Goal: Information Seeking & Learning: Learn about a topic

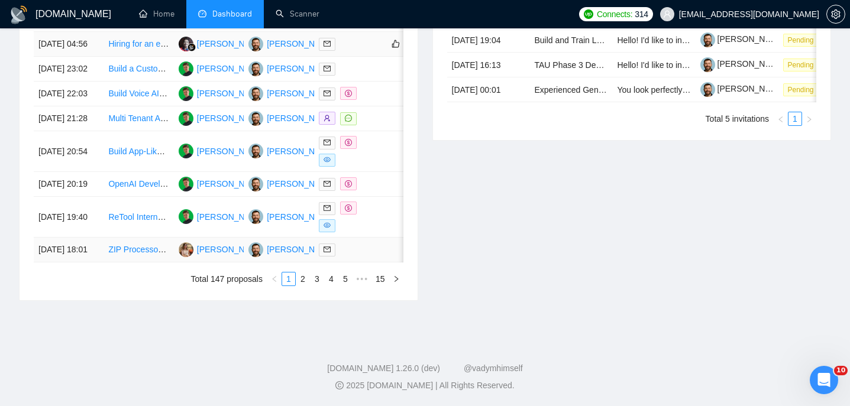
scroll to position [643, 0]
click at [332, 286] on link "4" at bounding box center [331, 279] width 13 height 13
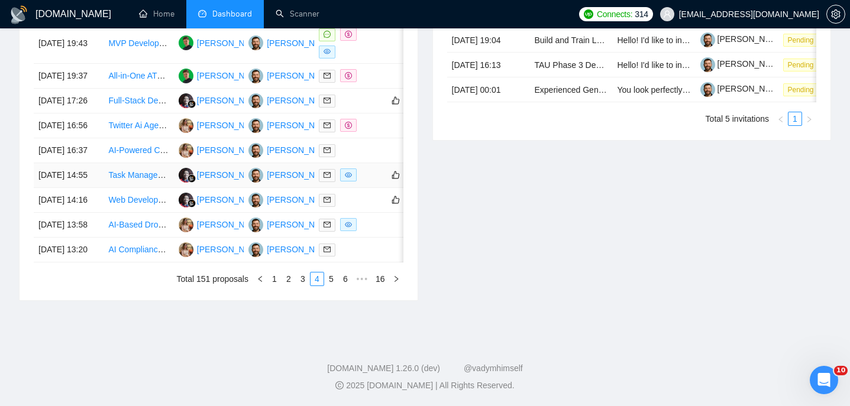
scroll to position [599, 0]
click at [84, 238] on td "[DATE] 13:58" at bounding box center [69, 225] width 70 height 25
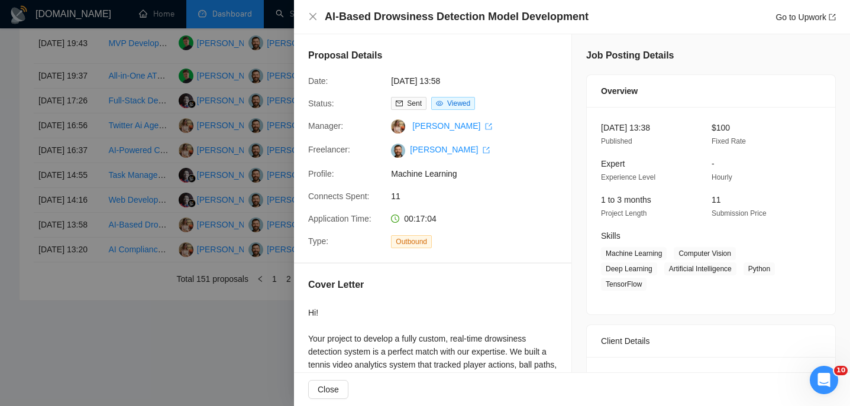
click at [395, 11] on h4 "AI-Based Drowsiness Detection Model Development" at bounding box center [457, 16] width 264 height 15
copy h4 "AI-Based Drowsiness Detection Model Development"
click at [313, 19] on icon "close" at bounding box center [312, 16] width 9 height 9
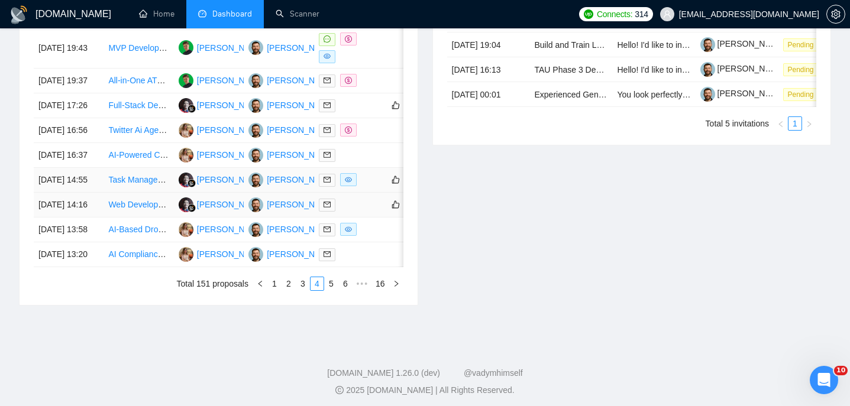
scroll to position [625, 0]
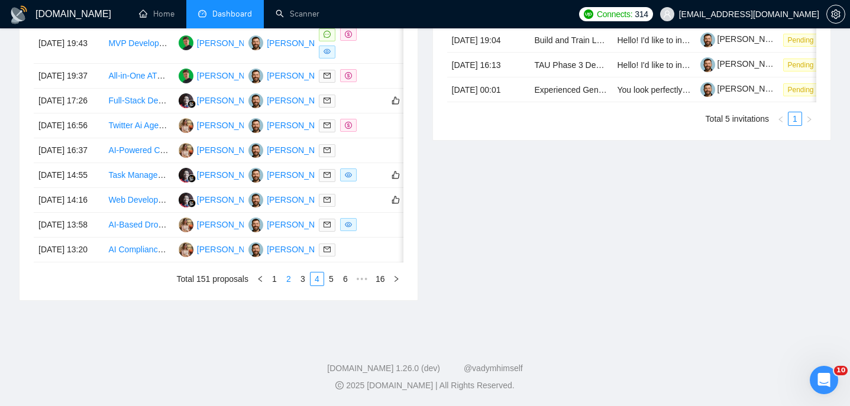
click at [289, 286] on link "2" at bounding box center [288, 279] width 13 height 13
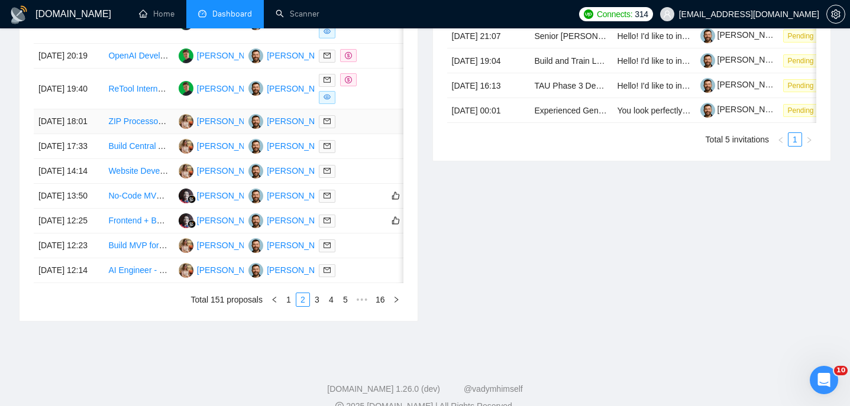
scroll to position [665, 0]
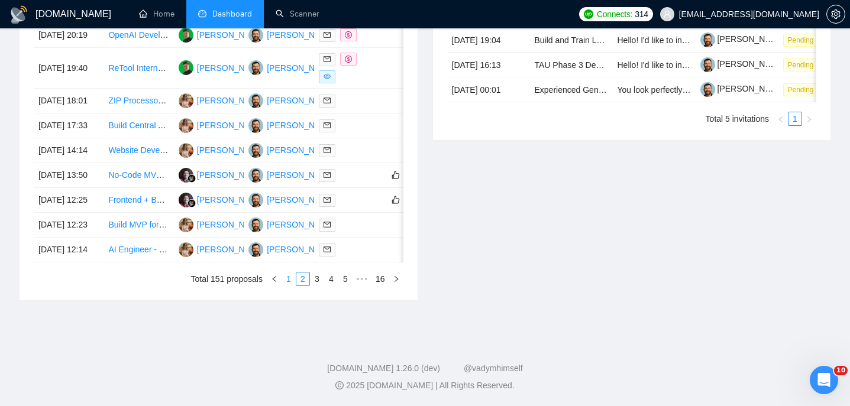
click at [291, 277] on link "1" at bounding box center [288, 279] width 13 height 13
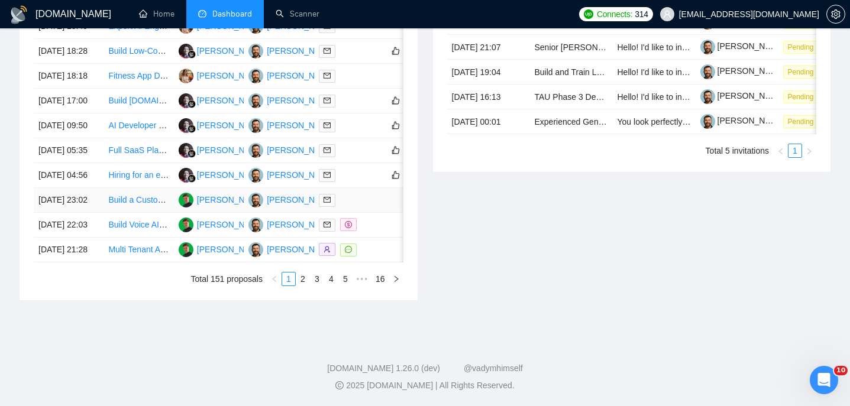
scroll to position [645, 0]
click at [305, 286] on link "2" at bounding box center [302, 279] width 13 height 13
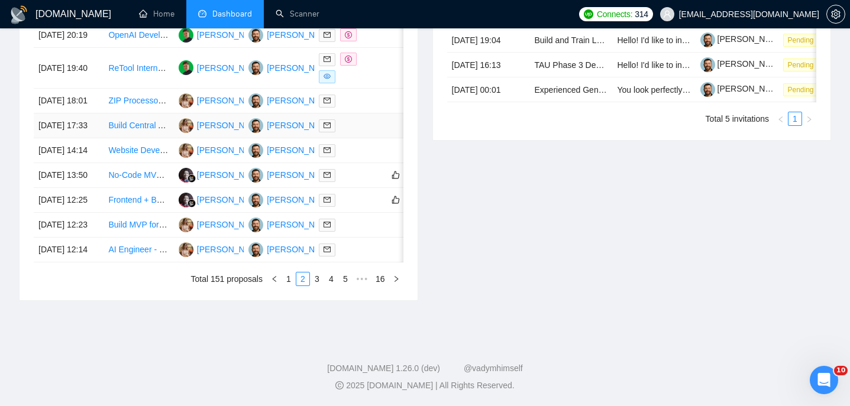
scroll to position [665, 0]
click at [286, 281] on link "1" at bounding box center [288, 279] width 13 height 13
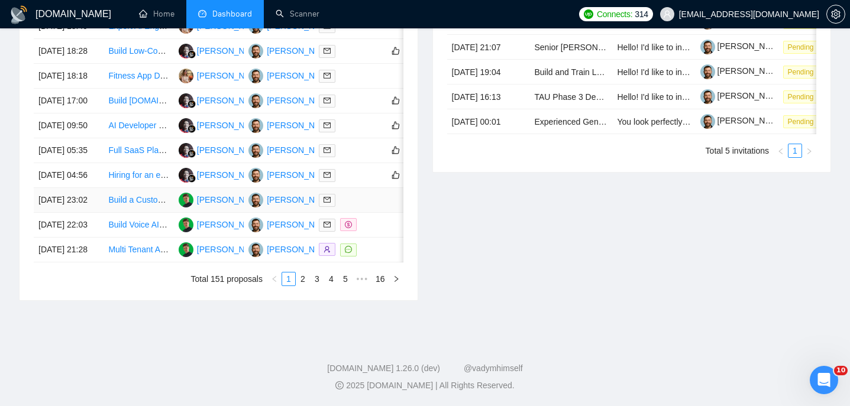
scroll to position [572, 0]
click at [91, 188] on td "[DATE] 04:56" at bounding box center [69, 175] width 70 height 25
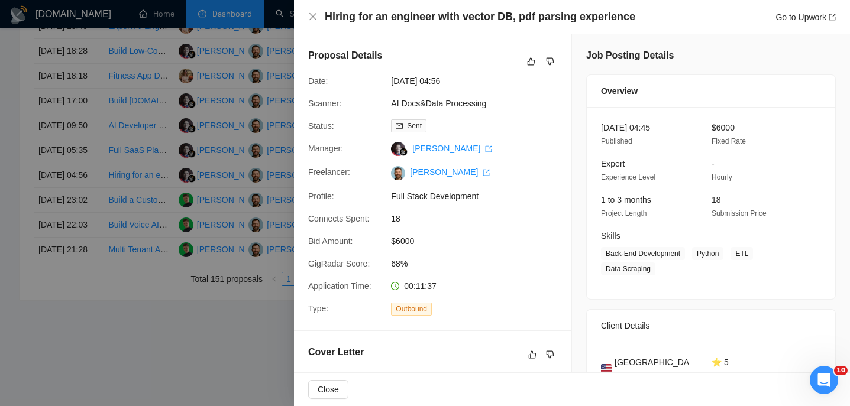
click at [394, 22] on h4 "Hiring for an engineer with vector DB, pdf parsing experience" at bounding box center [480, 16] width 310 height 15
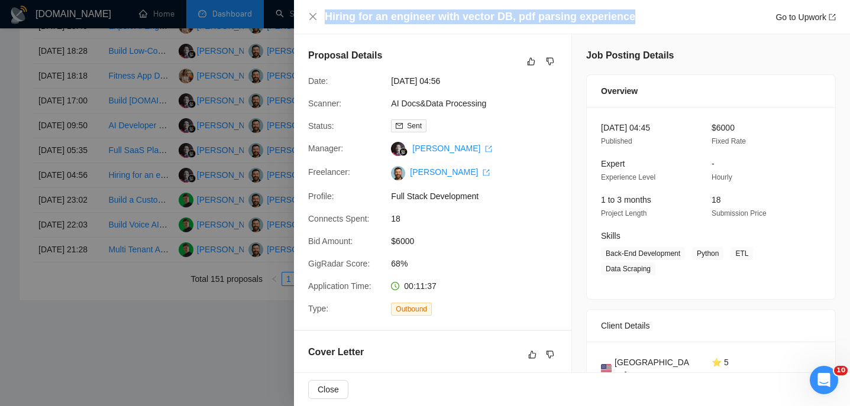
click at [394, 22] on h4 "Hiring for an engineer with vector DB, pdf parsing experience" at bounding box center [480, 16] width 310 height 15
copy h4 "Hiring for an engineer with vector DB, pdf parsing experience"
click at [313, 12] on icon "close" at bounding box center [312, 16] width 9 height 9
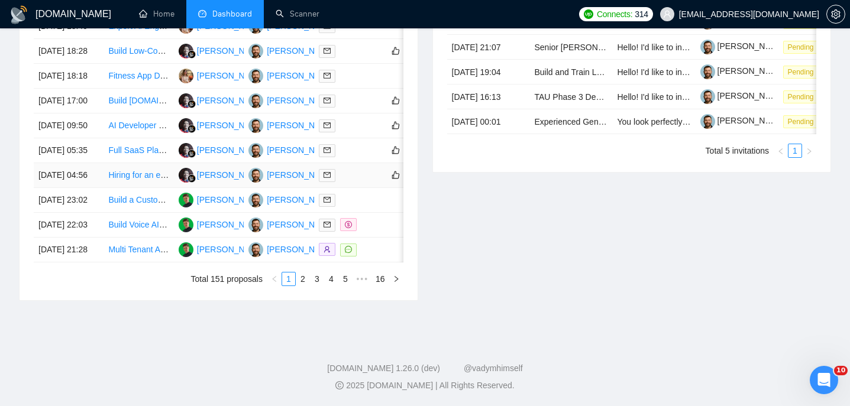
click at [97, 188] on td "[DATE] 04:56" at bounding box center [69, 175] width 70 height 25
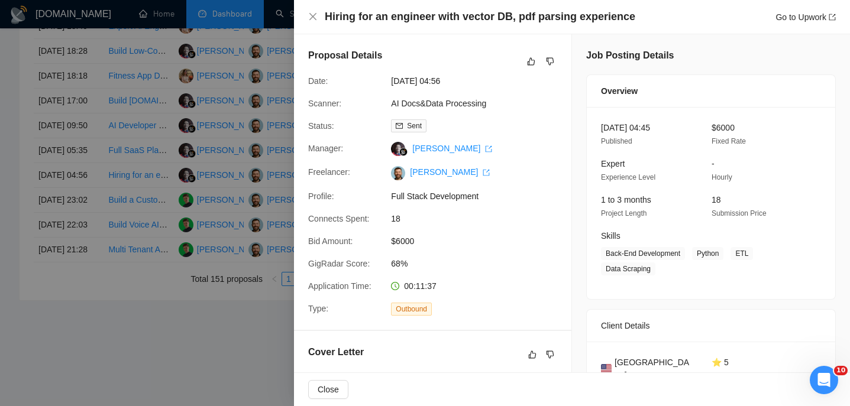
click at [624, 364] on span "[GEOGRAPHIC_DATA]" at bounding box center [653, 369] width 78 height 26
copy span "[GEOGRAPHIC_DATA]"
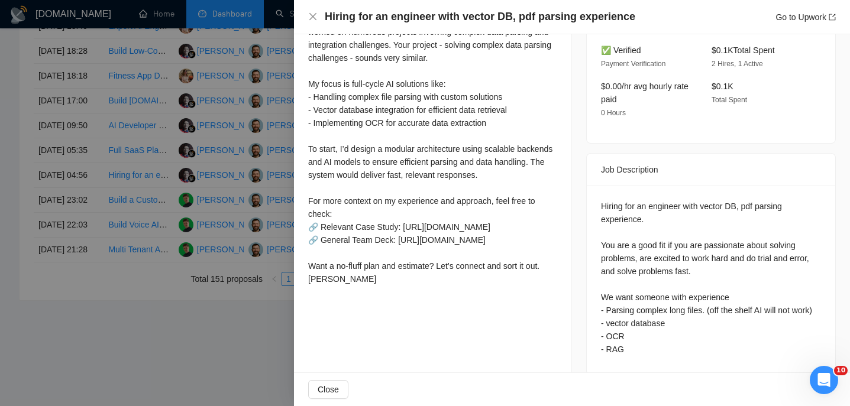
scroll to position [377, 0]
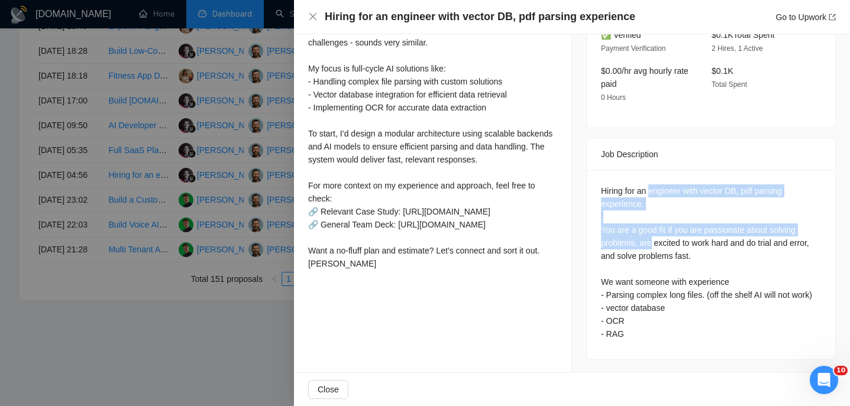
drag, startPoint x: 652, startPoint y: 177, endPoint x: 647, endPoint y: 226, distance: 49.3
click at [651, 224] on div "Hiring for an engineer with vector DB, pdf parsing experience. You are a good f…" at bounding box center [711, 263] width 220 height 156
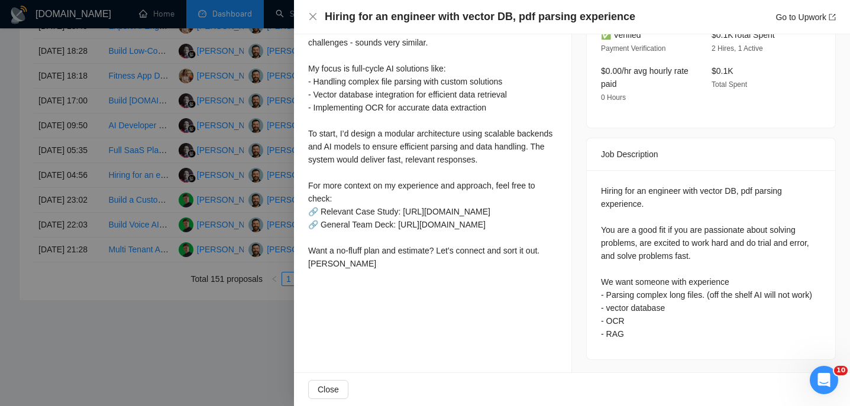
click at [647, 228] on div "Hiring for an engineer with vector DB, pdf parsing experience. You are a good f…" at bounding box center [711, 263] width 220 height 156
click at [312, 21] on icon "close" at bounding box center [312, 16] width 9 height 9
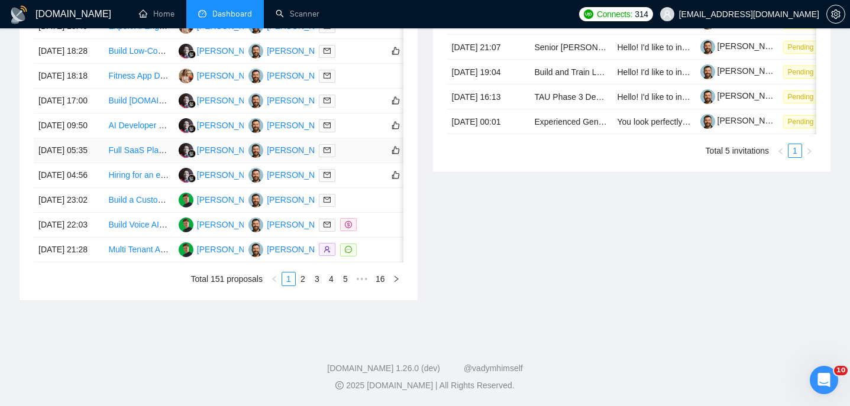
scroll to position [552, 0]
click at [88, 163] on td "[DATE] 05:35" at bounding box center [69, 150] width 70 height 25
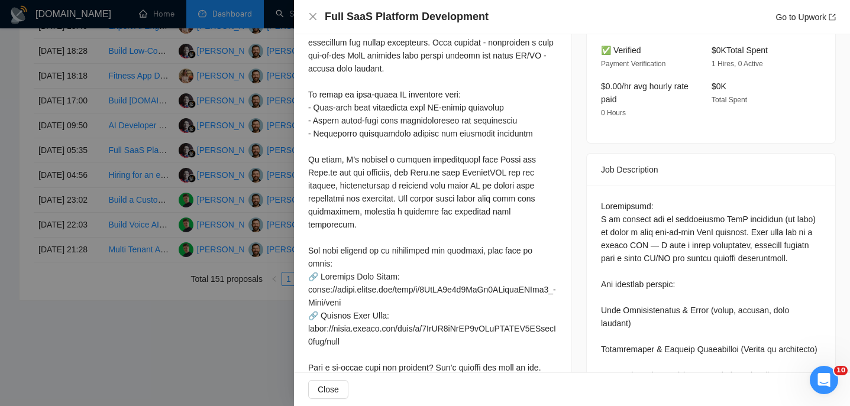
click at [397, 25] on div "Full SaaS Platform Development Go to Upwork" at bounding box center [572, 17] width 556 height 34
click at [397, 22] on h4 "Full SaaS Platform Development" at bounding box center [407, 16] width 164 height 15
copy h4 "Full SaaS Platform Development"
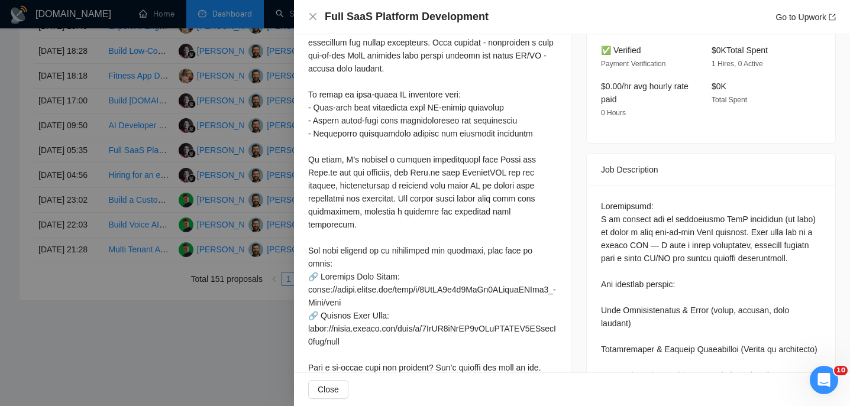
click at [306, 18] on div "Full SaaS Platform Development Go to Upwork" at bounding box center [572, 17] width 556 height 34
click at [315, 15] on icon "close" at bounding box center [312, 16] width 7 height 7
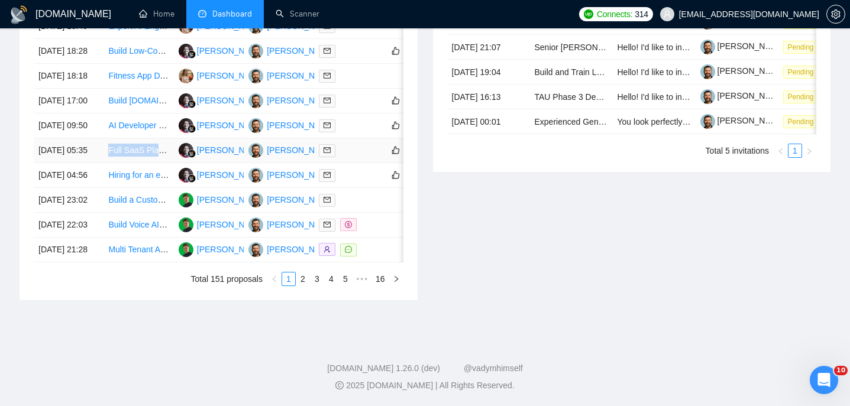
click at [98, 163] on td "[DATE] 05:35" at bounding box center [69, 150] width 70 height 25
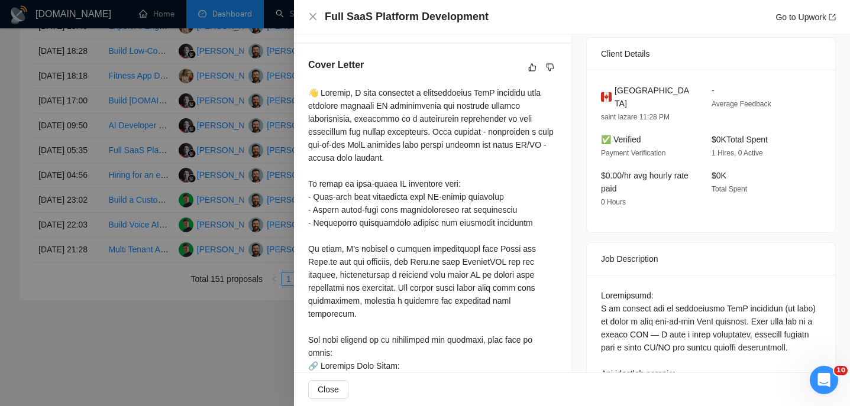
scroll to position [128, 0]
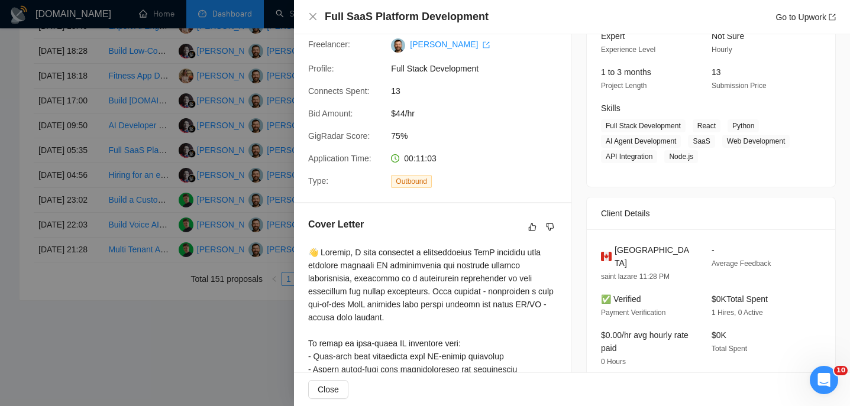
click at [623, 254] on span "[GEOGRAPHIC_DATA]" at bounding box center [653, 257] width 78 height 26
copy span "[GEOGRAPHIC_DATA]"
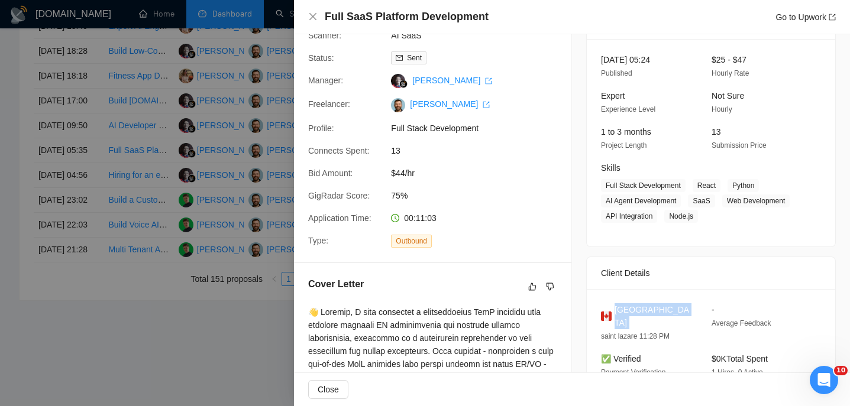
scroll to position [0, 0]
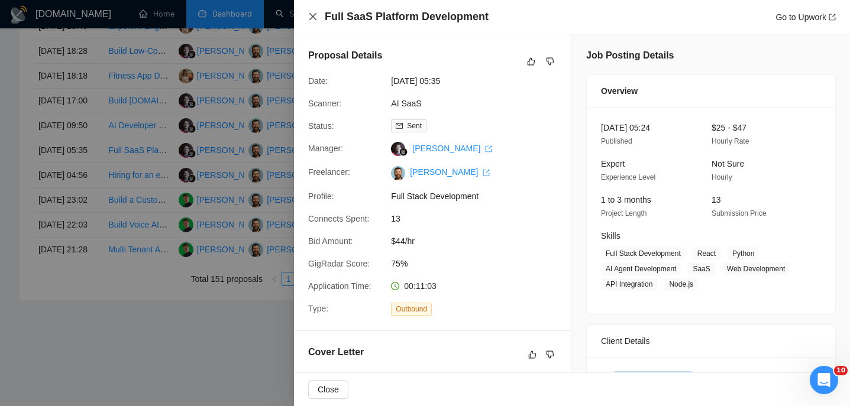
click at [310, 15] on icon "close" at bounding box center [312, 16] width 9 height 9
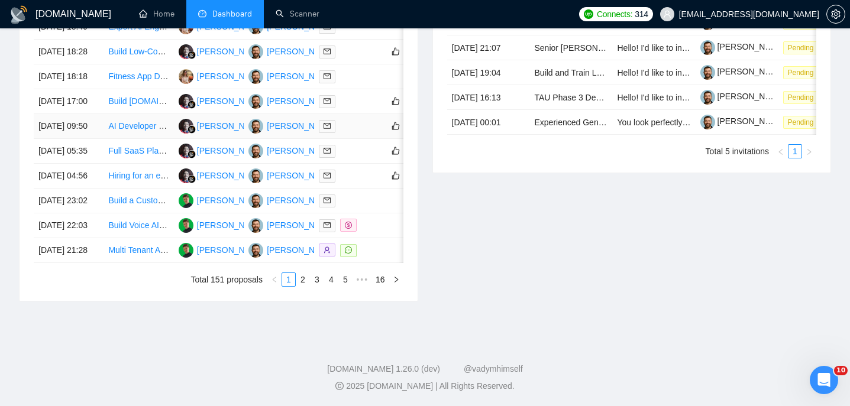
scroll to position [539, 0]
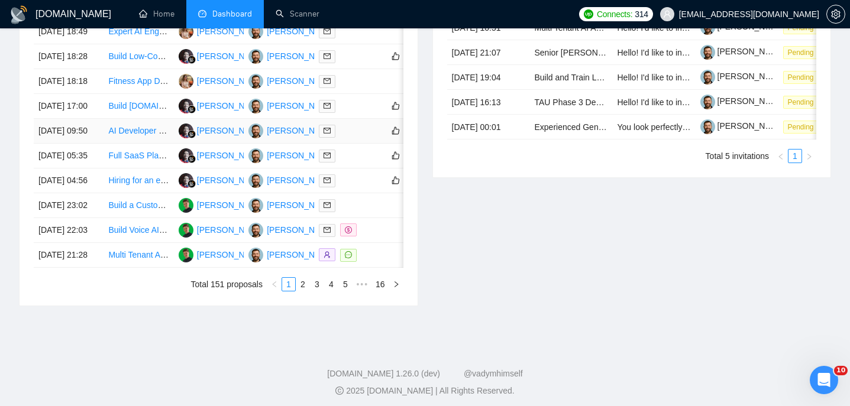
click at [90, 144] on td "[DATE] 09:50" at bounding box center [69, 131] width 70 height 25
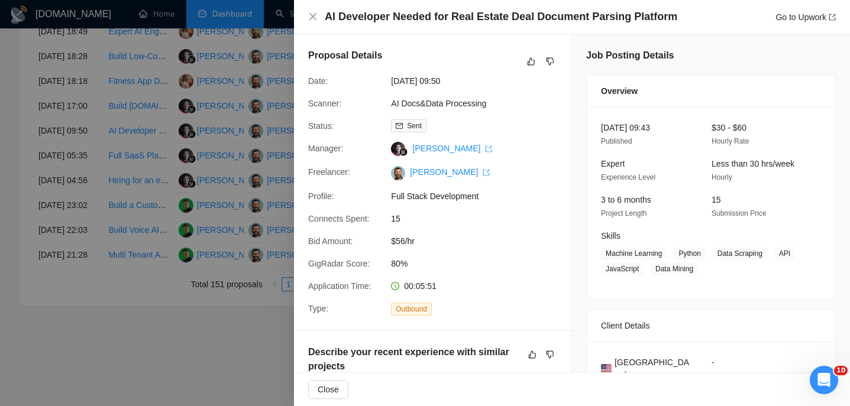
click at [446, 6] on div "AI Developer Needed for Real Estate Deal Document Parsing Platform Go to Upwork" at bounding box center [572, 17] width 556 height 34
click at [446, 20] on h4 "AI Developer Needed for Real Estate Deal Document Parsing Platform" at bounding box center [501, 16] width 352 height 15
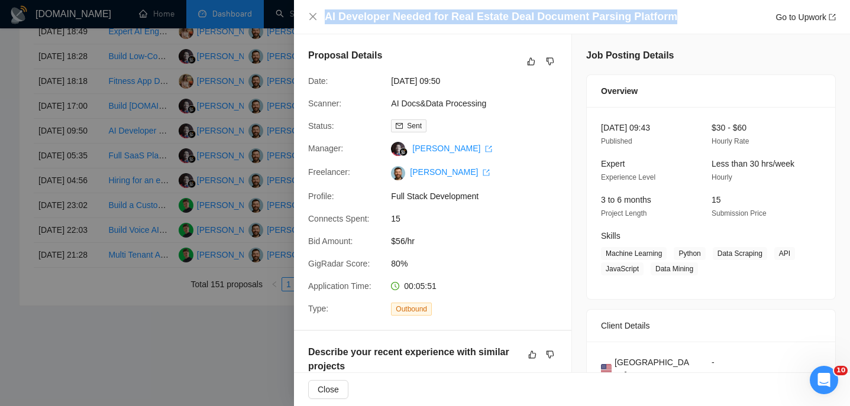
click at [446, 20] on h4 "AI Developer Needed for Real Estate Deal Document Parsing Platform" at bounding box center [501, 16] width 352 height 15
copy h4 "AI Developer Needed for Real Estate Deal Document Parsing Platform"
click at [312, 14] on icon "close" at bounding box center [312, 16] width 9 height 9
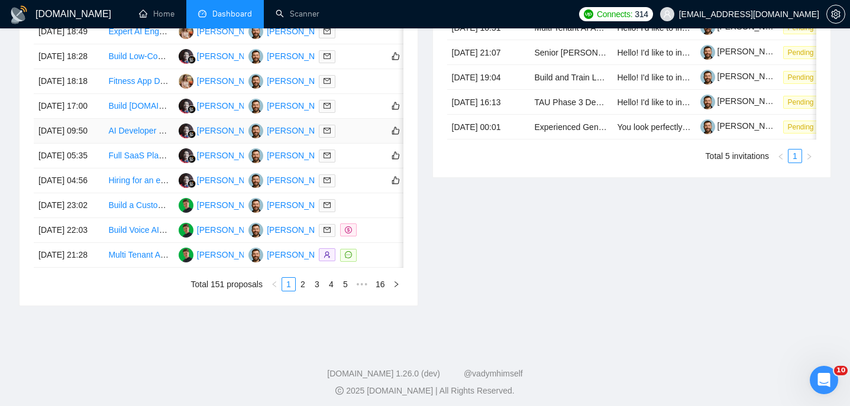
click at [81, 144] on td "[DATE] 09:50" at bounding box center [69, 131] width 70 height 25
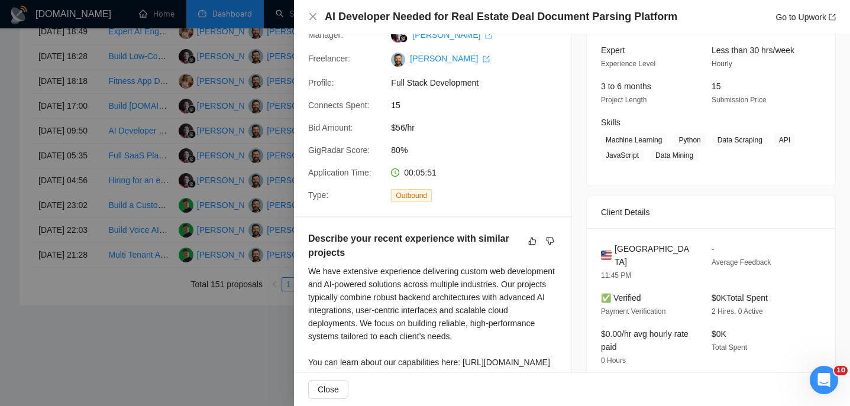
scroll to position [119, 0]
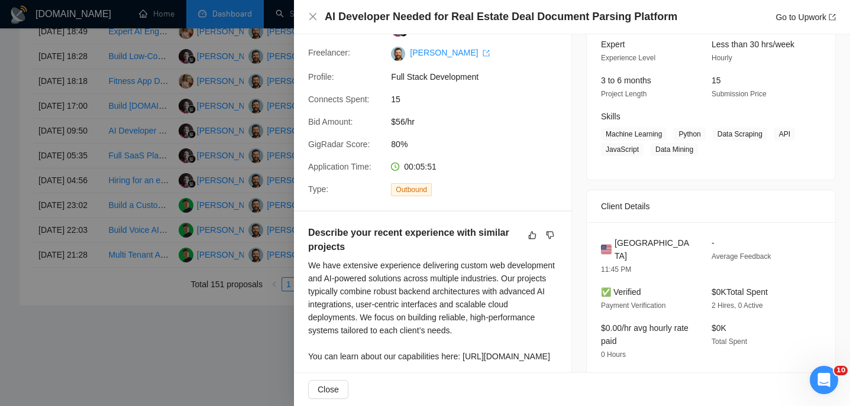
click at [630, 235] on div "[GEOGRAPHIC_DATA] 11:45 PM - Average Feedback ✅ Verified Payment Verification $…" at bounding box center [711, 303] width 248 height 163
copy span "[GEOGRAPHIC_DATA]"
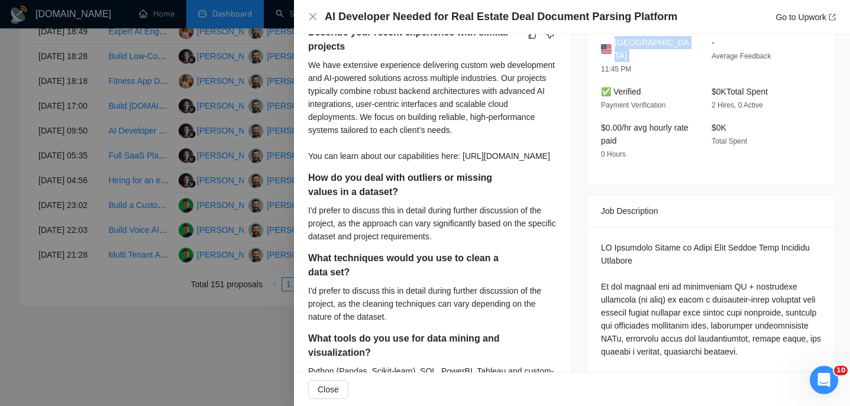
scroll to position [320, 0]
click at [312, 15] on icon "close" at bounding box center [312, 16] width 7 height 7
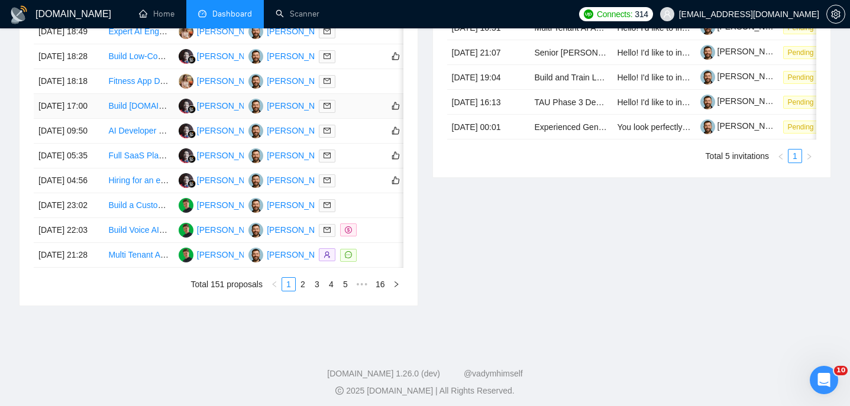
click at [95, 119] on td "[DATE] 17:00" at bounding box center [69, 106] width 70 height 25
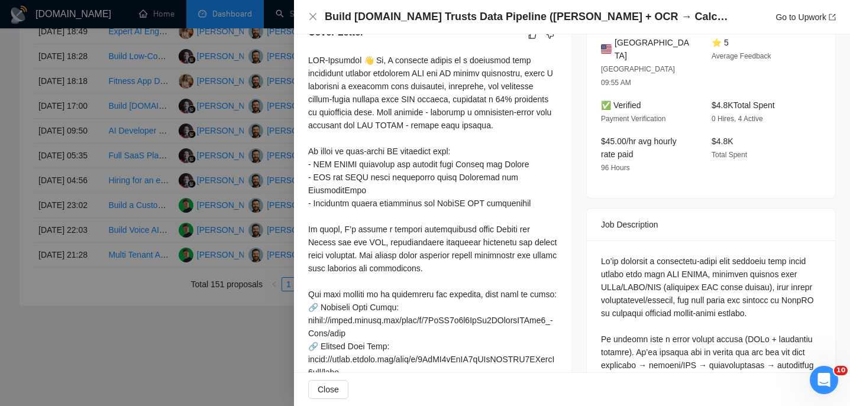
click at [464, 22] on h4 "Build [DOMAIN_NAME] Trusts Data Pipeline ([PERSON_NAME] + OCR → Calculations → …" at bounding box center [529, 16] width 408 height 15
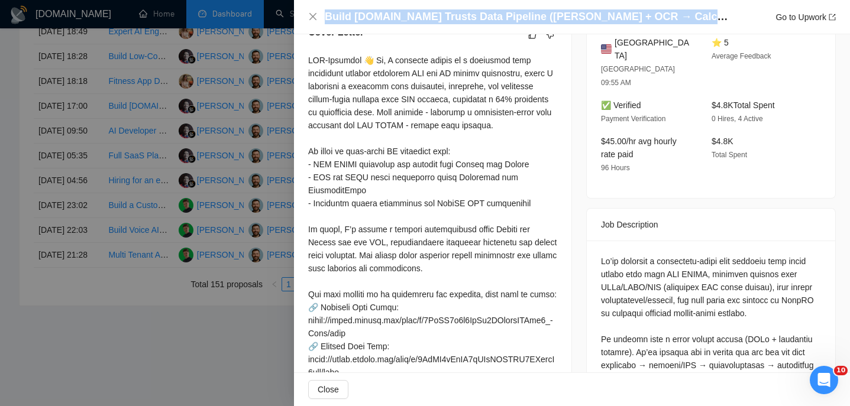
click at [464, 22] on h4 "Build [DOMAIN_NAME] Trusts Data Pipeline ([PERSON_NAME] + OCR → Calculations → …" at bounding box center [529, 16] width 408 height 15
copy h4 "Build [DOMAIN_NAME] Trusts Data Pipeline ([PERSON_NAME] + OCR → Calculations → …"
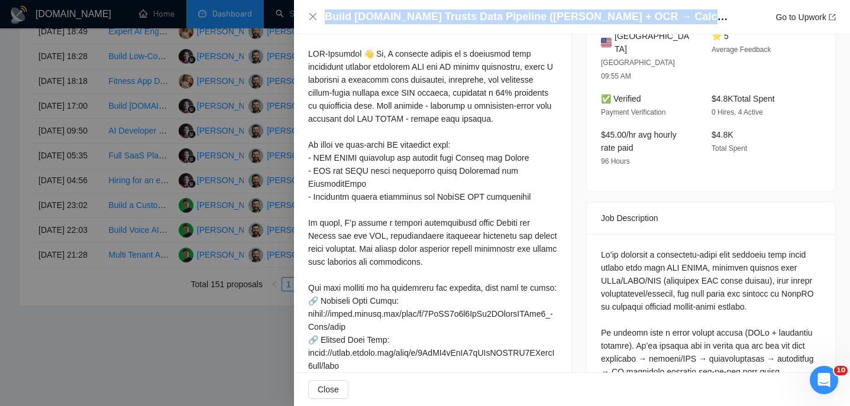
scroll to position [337, 0]
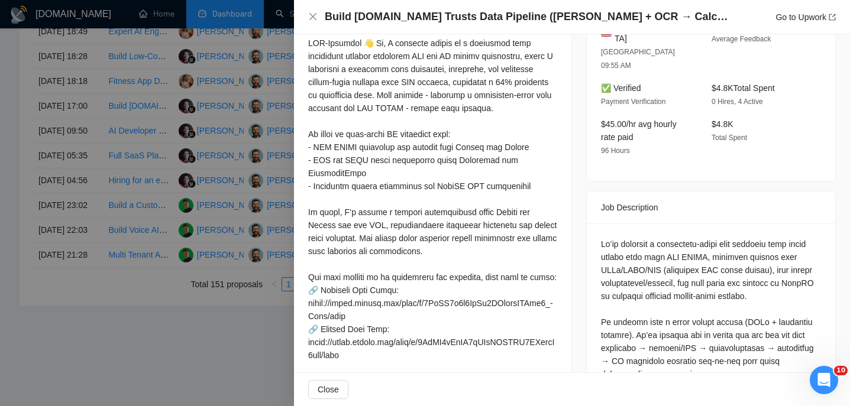
click at [656, 37] on span "[GEOGRAPHIC_DATA]" at bounding box center [653, 32] width 78 height 26
copy span "[GEOGRAPHIC_DATA]"
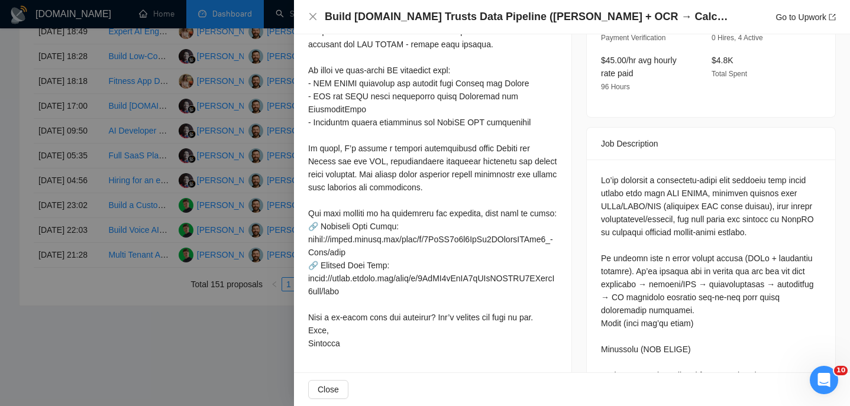
scroll to position [401, 0]
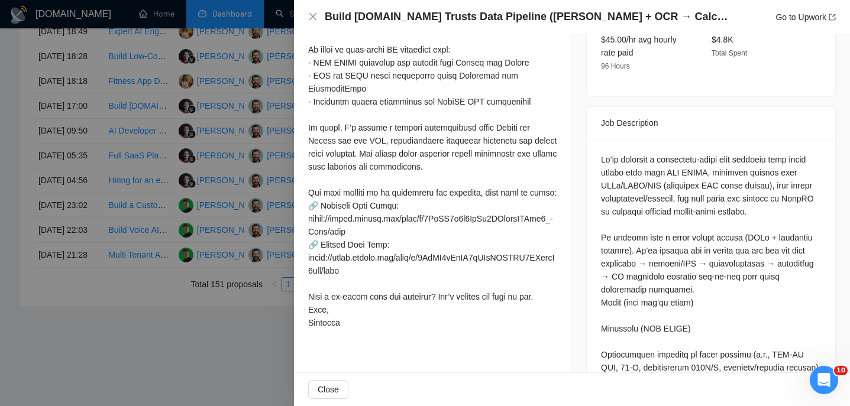
scroll to position [424, 0]
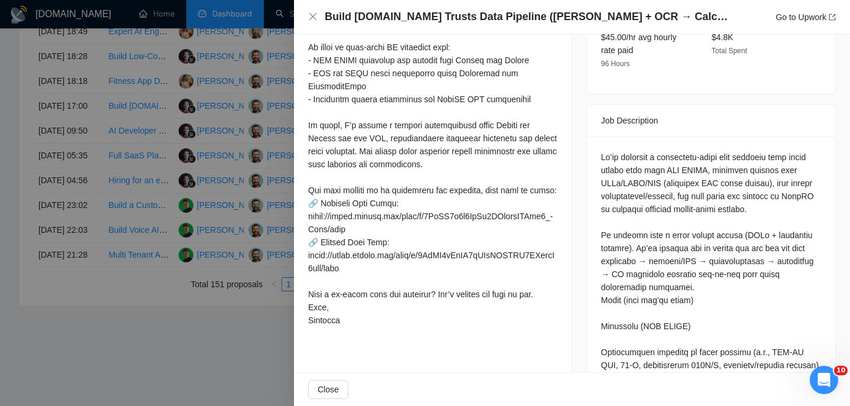
click at [309, 11] on div "Build [DOMAIN_NAME] Trusts Data Pipeline ([PERSON_NAME] + OCR → Calculations → …" at bounding box center [572, 16] width 528 height 15
click at [310, 12] on div "Build [DOMAIN_NAME] Trusts Data Pipeline ([PERSON_NAME] + OCR → Calculations → …" at bounding box center [572, 16] width 528 height 15
click at [310, 14] on icon "close" at bounding box center [312, 16] width 9 height 9
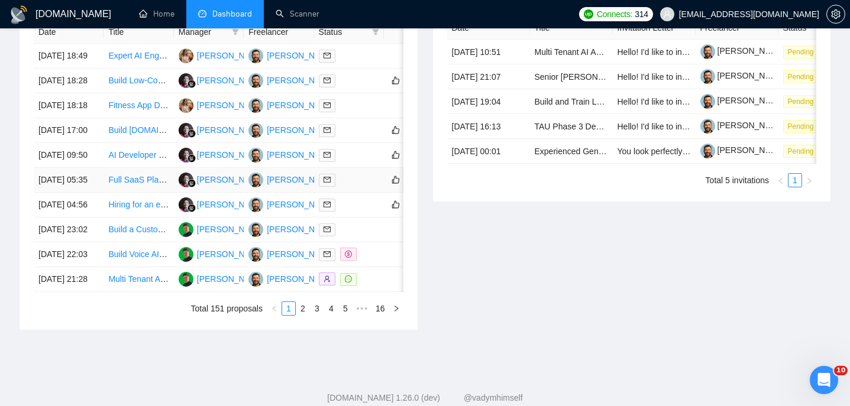
scroll to position [514, 0]
click at [96, 119] on td "[DATE] 18:18" at bounding box center [69, 106] width 70 height 25
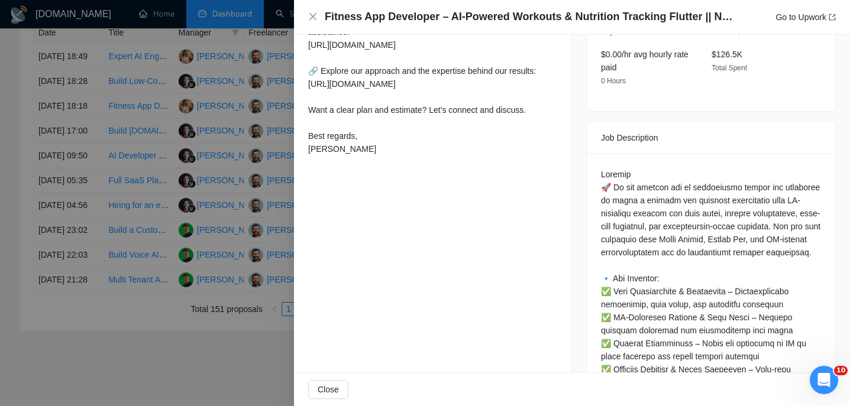
click at [357, 21] on h4 "Fitness App Developer – AI-Powered Workouts & Nutrition Tracking Flutter || Nod…" at bounding box center [529, 16] width 408 height 15
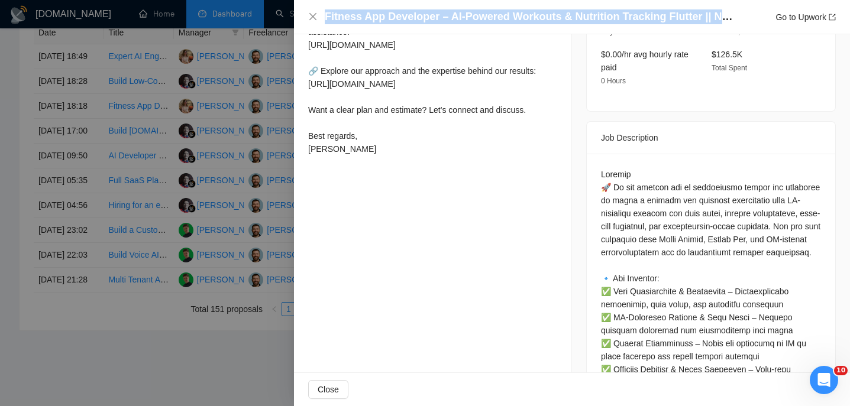
click at [357, 21] on h4 "Fitness App Developer – AI-Powered Workouts & Nutrition Tracking Flutter || Nod…" at bounding box center [529, 16] width 408 height 15
copy h4 "Fitness App Developer – AI-Powered Workouts & Nutrition Tracking Flutter || Nod…"
click at [311, 17] on icon "close" at bounding box center [312, 16] width 9 height 9
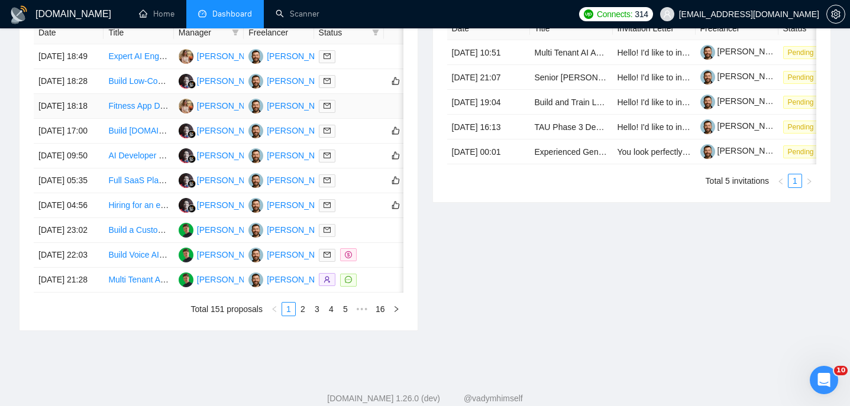
click at [76, 119] on td "[DATE] 18:18" at bounding box center [69, 106] width 70 height 25
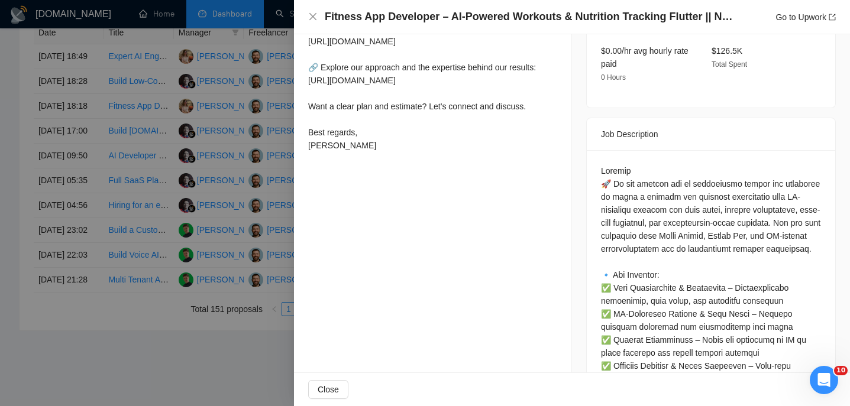
scroll to position [428, 0]
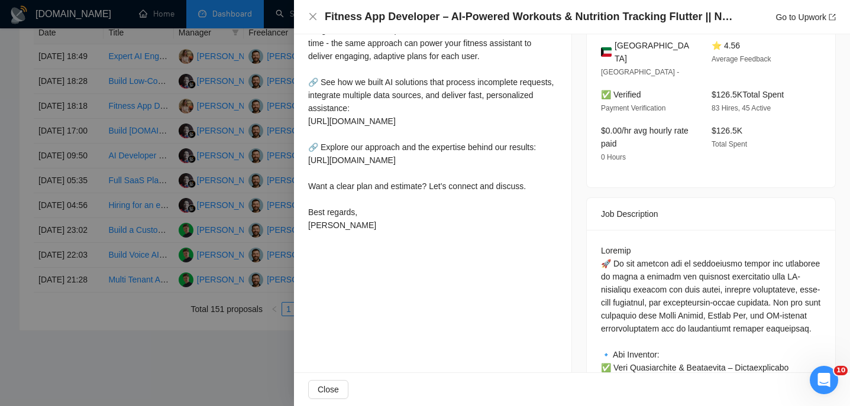
scroll to position [158, 0]
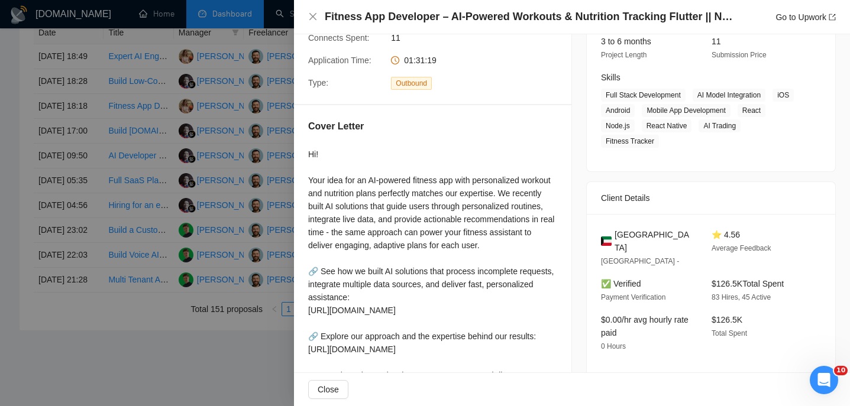
click at [636, 231] on span "[GEOGRAPHIC_DATA]" at bounding box center [653, 241] width 78 height 26
click at [312, 17] on icon "close" at bounding box center [312, 16] width 9 height 9
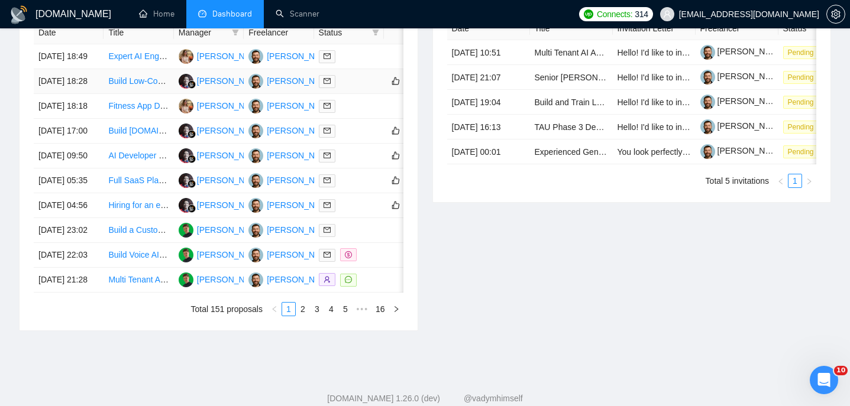
click at [102, 94] on td "[DATE] 18:28" at bounding box center [69, 81] width 70 height 25
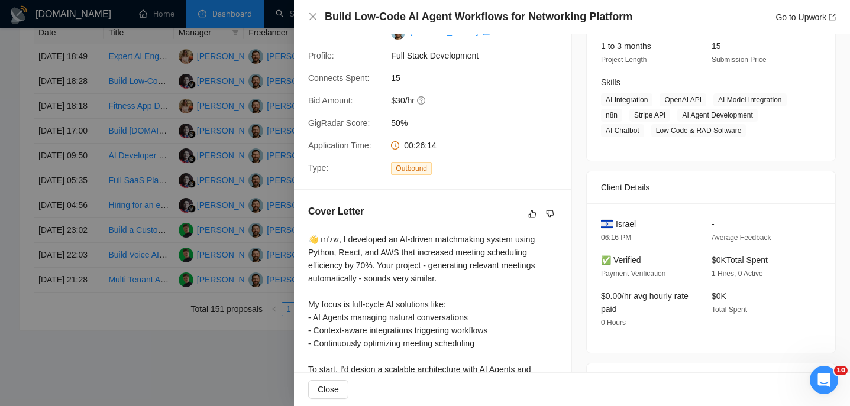
click at [391, 18] on h4 "Build Low-Code AI Agent Workflows for Networking Platform" at bounding box center [479, 16] width 308 height 15
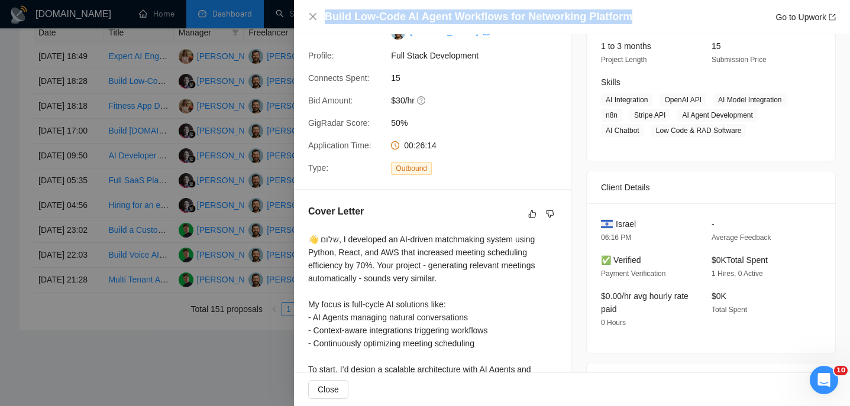
click at [391, 18] on h4 "Build Low-Code AI Agent Workflows for Networking Platform" at bounding box center [479, 16] width 308 height 15
click at [313, 17] on icon "close" at bounding box center [312, 16] width 7 height 7
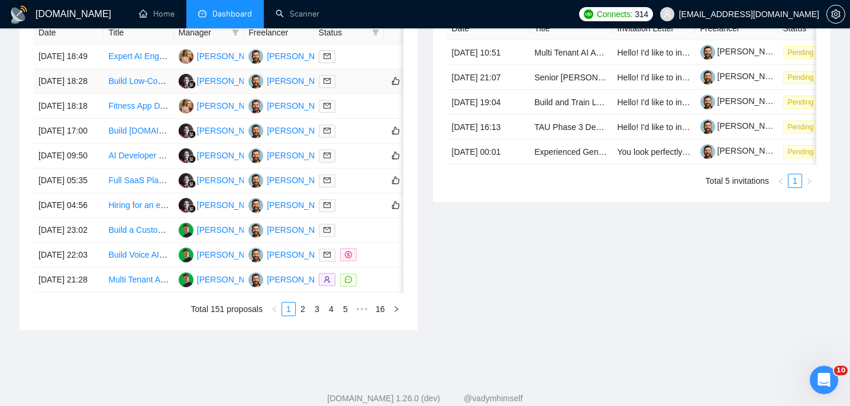
click at [93, 94] on td "[DATE] 18:28" at bounding box center [69, 81] width 70 height 25
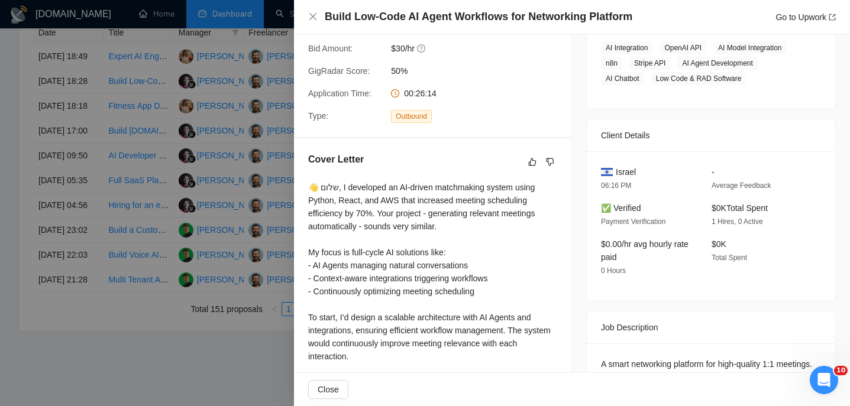
scroll to position [206, 0]
click at [632, 174] on span "Israel" at bounding box center [626, 172] width 20 height 13
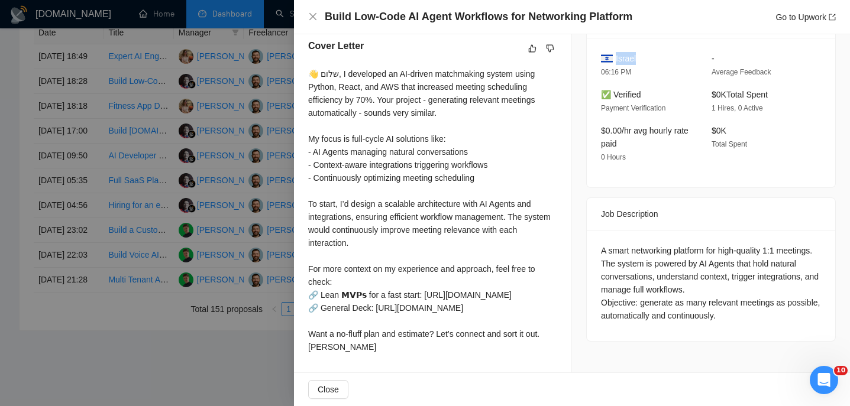
scroll to position [326, 0]
click at [309, 15] on icon "close" at bounding box center [312, 16] width 9 height 9
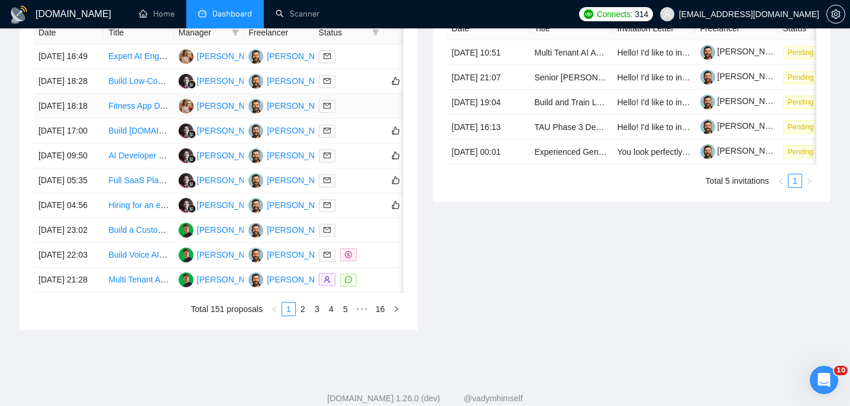
scroll to position [510, 0]
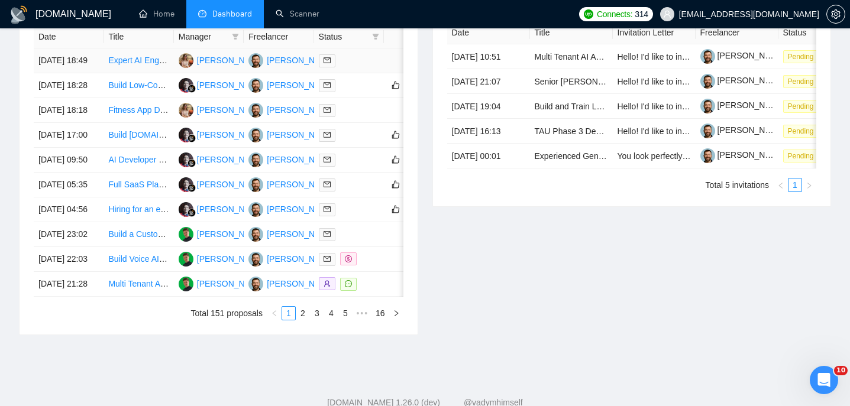
click at [101, 71] on td "[DATE] 18:49" at bounding box center [69, 60] width 70 height 25
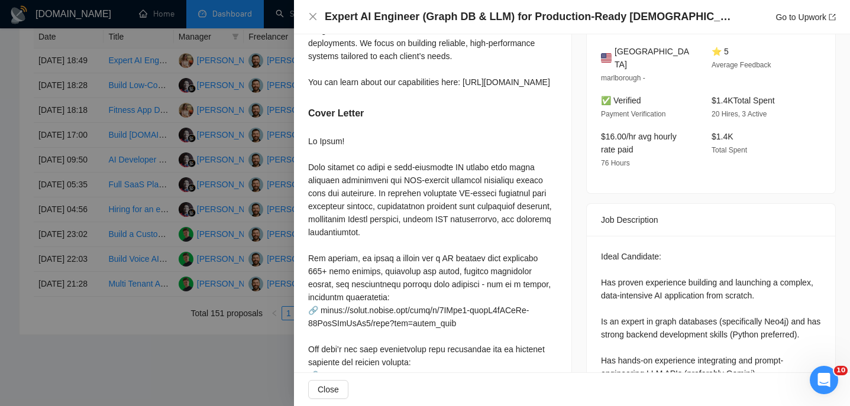
click at [403, 21] on h4 "Expert AI Engineer (Graph DB & LLM) for Production-Ready [DEMOGRAPHIC_DATA] Ast…" at bounding box center [529, 16] width 408 height 15
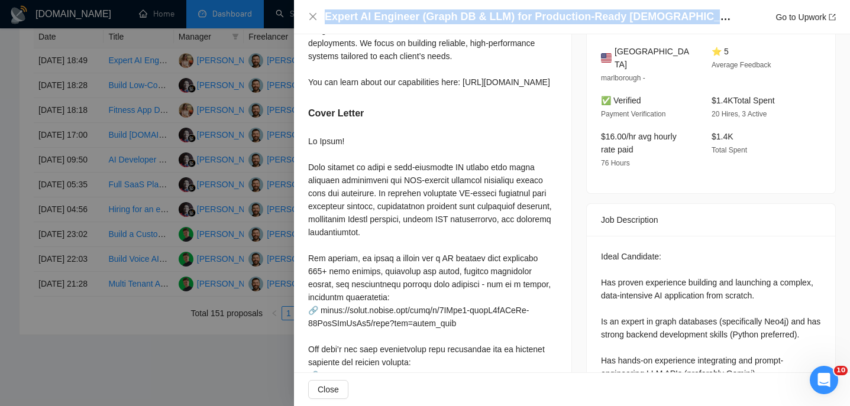
click at [403, 21] on h4 "Expert AI Engineer (Graph DB & LLM) for Production-Ready [DEMOGRAPHIC_DATA] Ast…" at bounding box center [529, 16] width 408 height 15
click at [314, 18] on icon "close" at bounding box center [312, 16] width 7 height 7
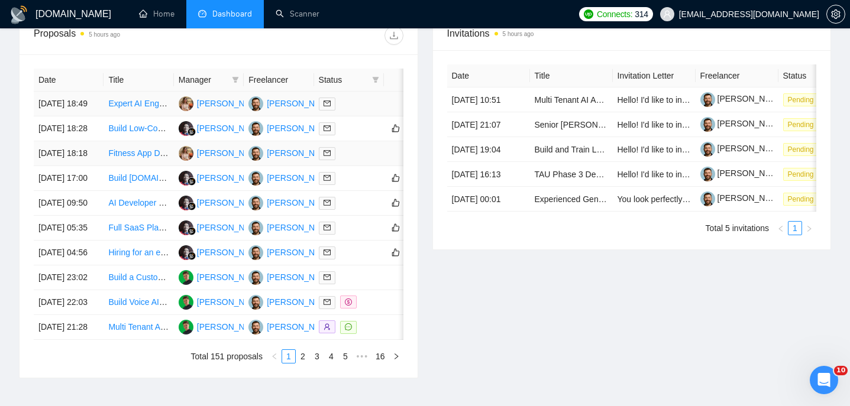
scroll to position [444, 0]
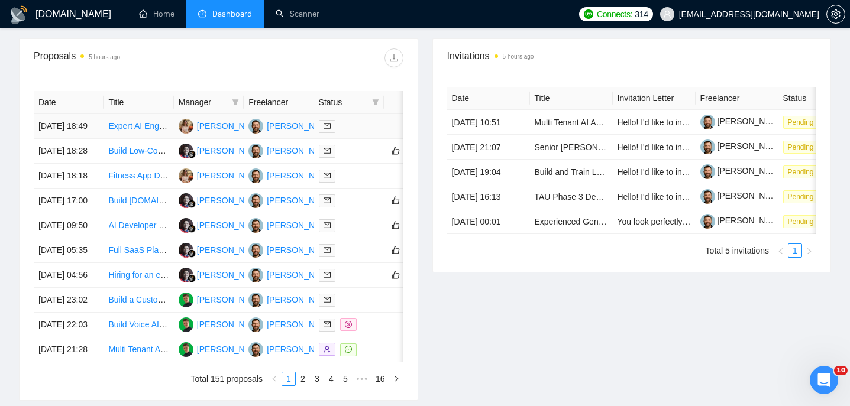
click at [89, 139] on td "[DATE] 18:49" at bounding box center [69, 126] width 70 height 25
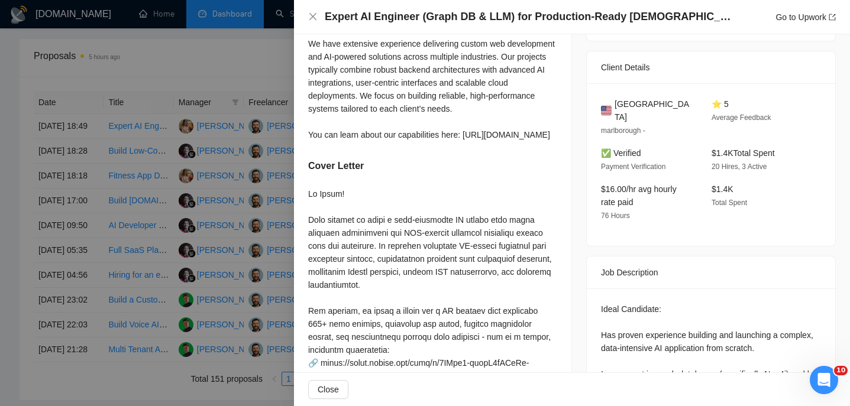
scroll to position [273, 0]
click at [662, 99] on span "[GEOGRAPHIC_DATA]" at bounding box center [653, 111] width 78 height 26
